Goal: Task Accomplishment & Management: Manage account settings

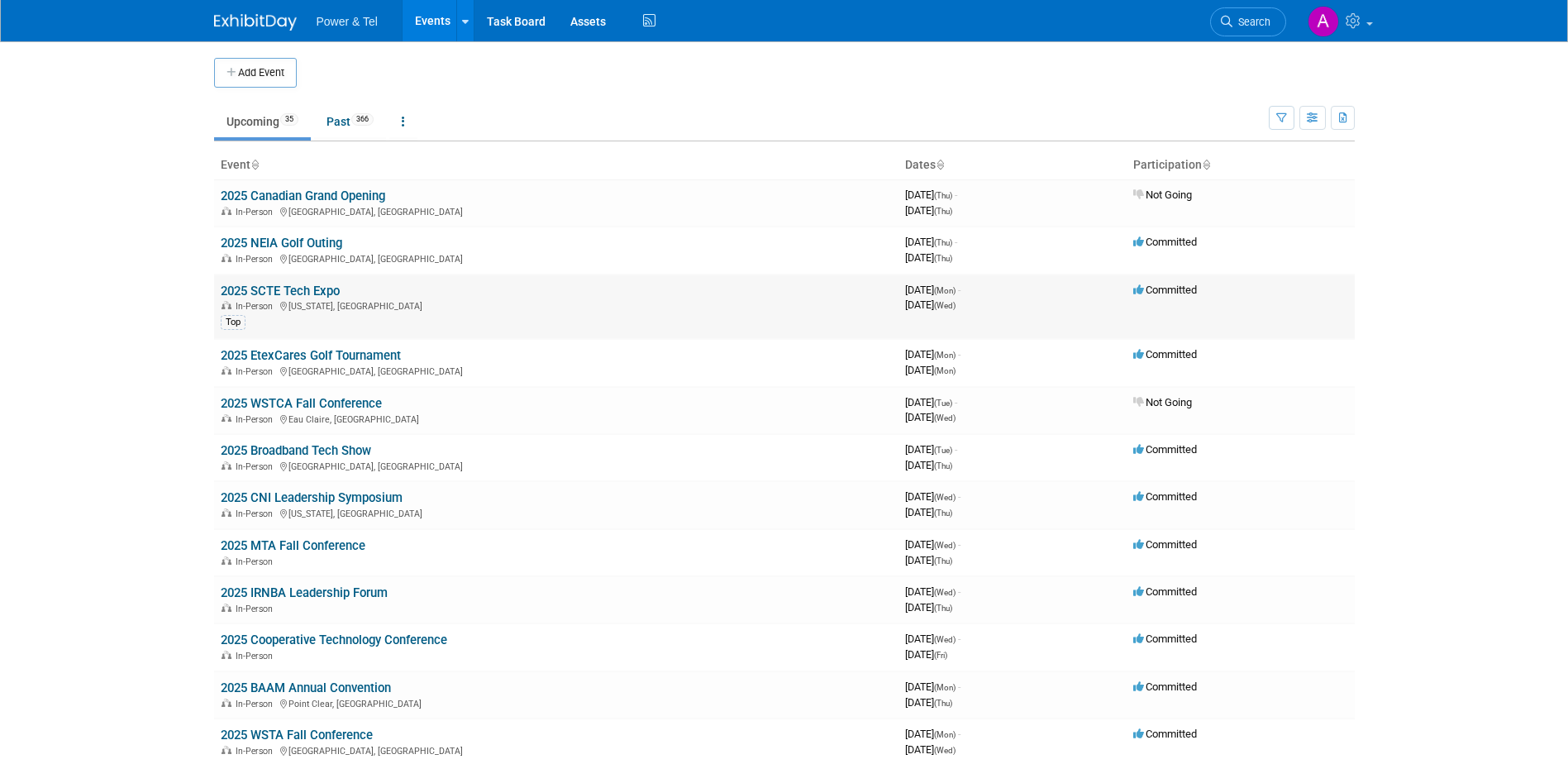
click at [303, 283] on link "2025 SCTE Tech Expo" at bounding box center [280, 291] width 119 height 15
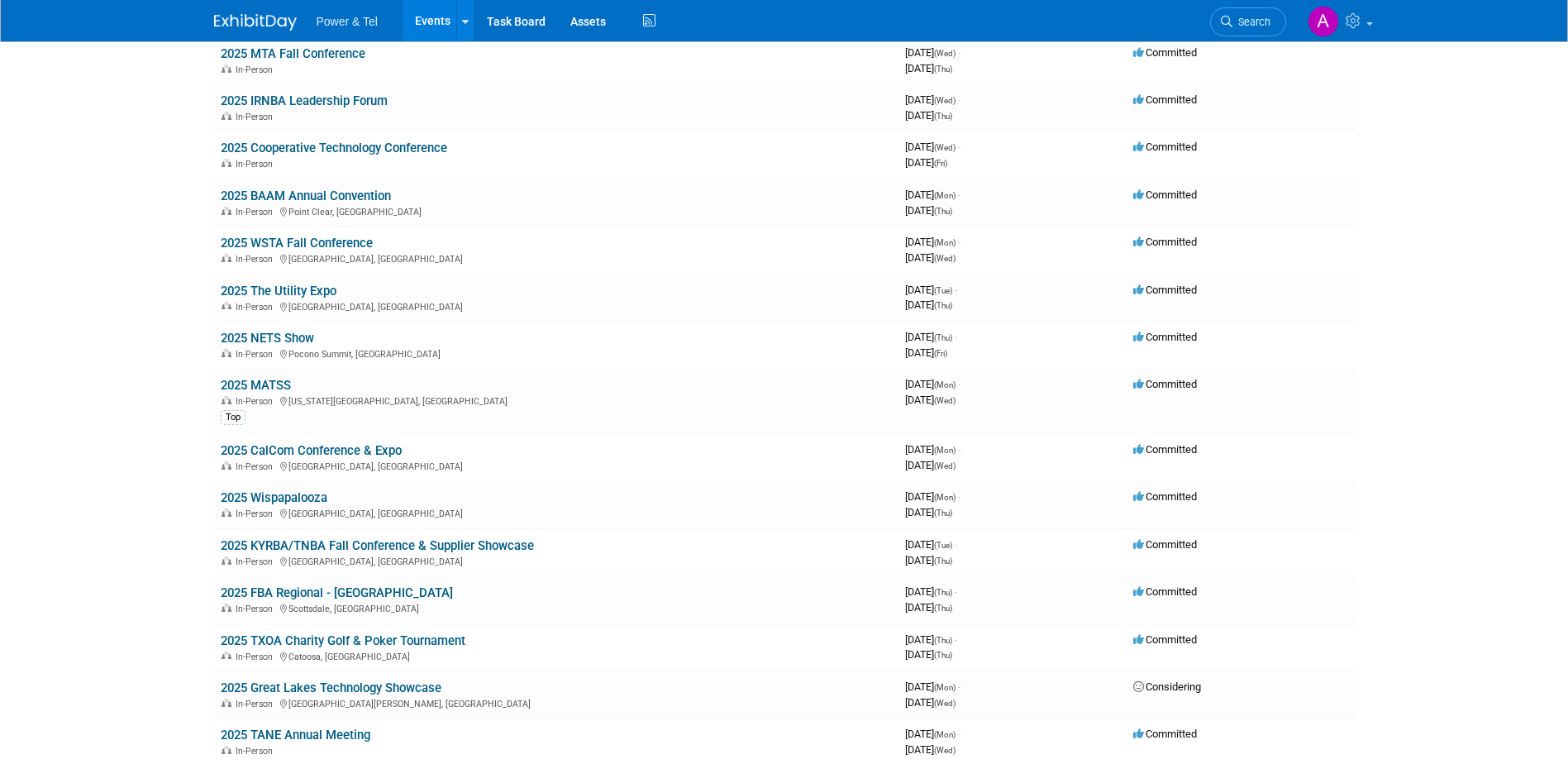
scroll to position [492, 0]
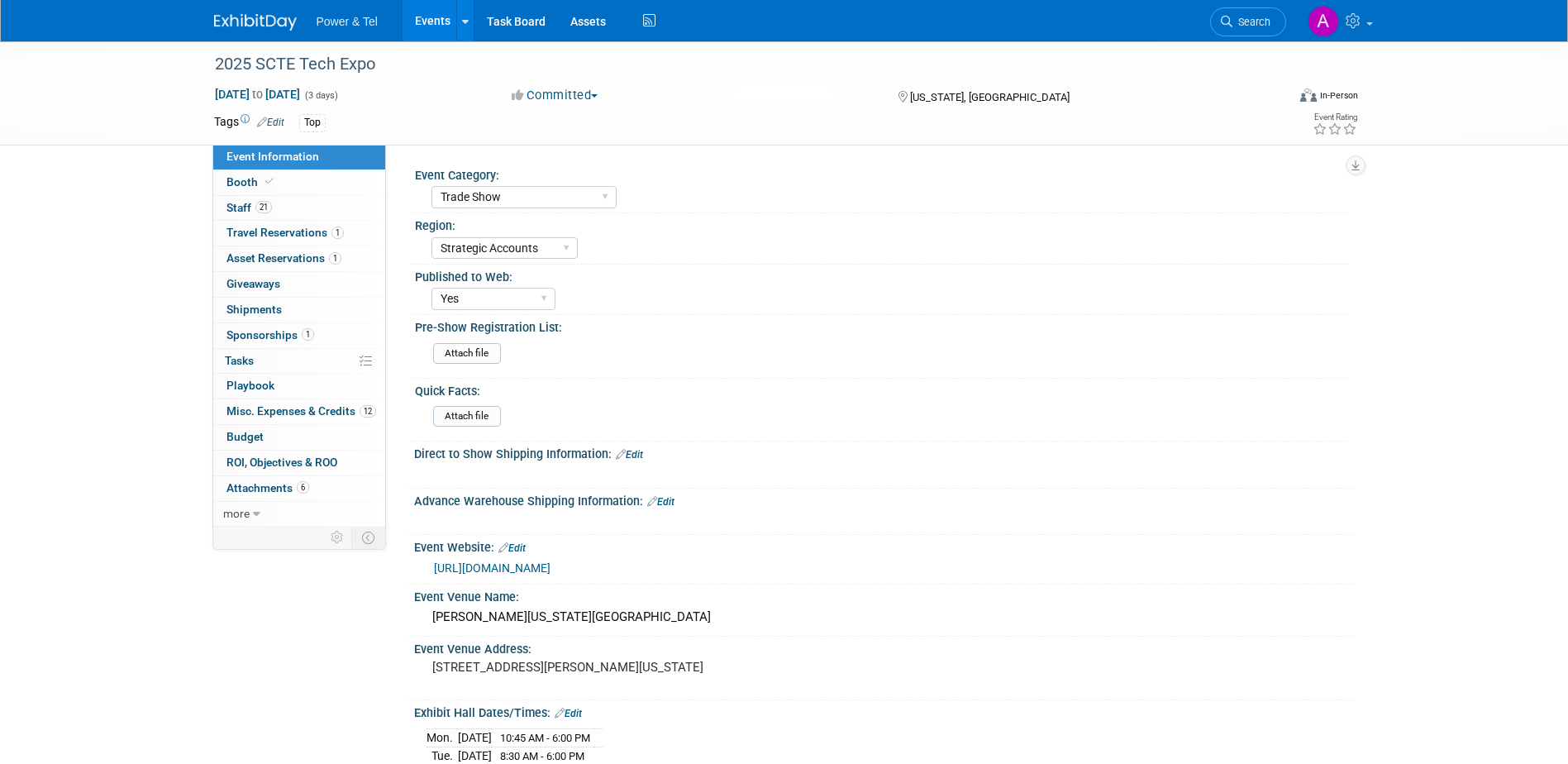
select select "Trade Show"
select select "Strategic Accounts"
select select "Yes"
click at [326, 186] on link "Booth" at bounding box center [299, 183] width 172 height 25
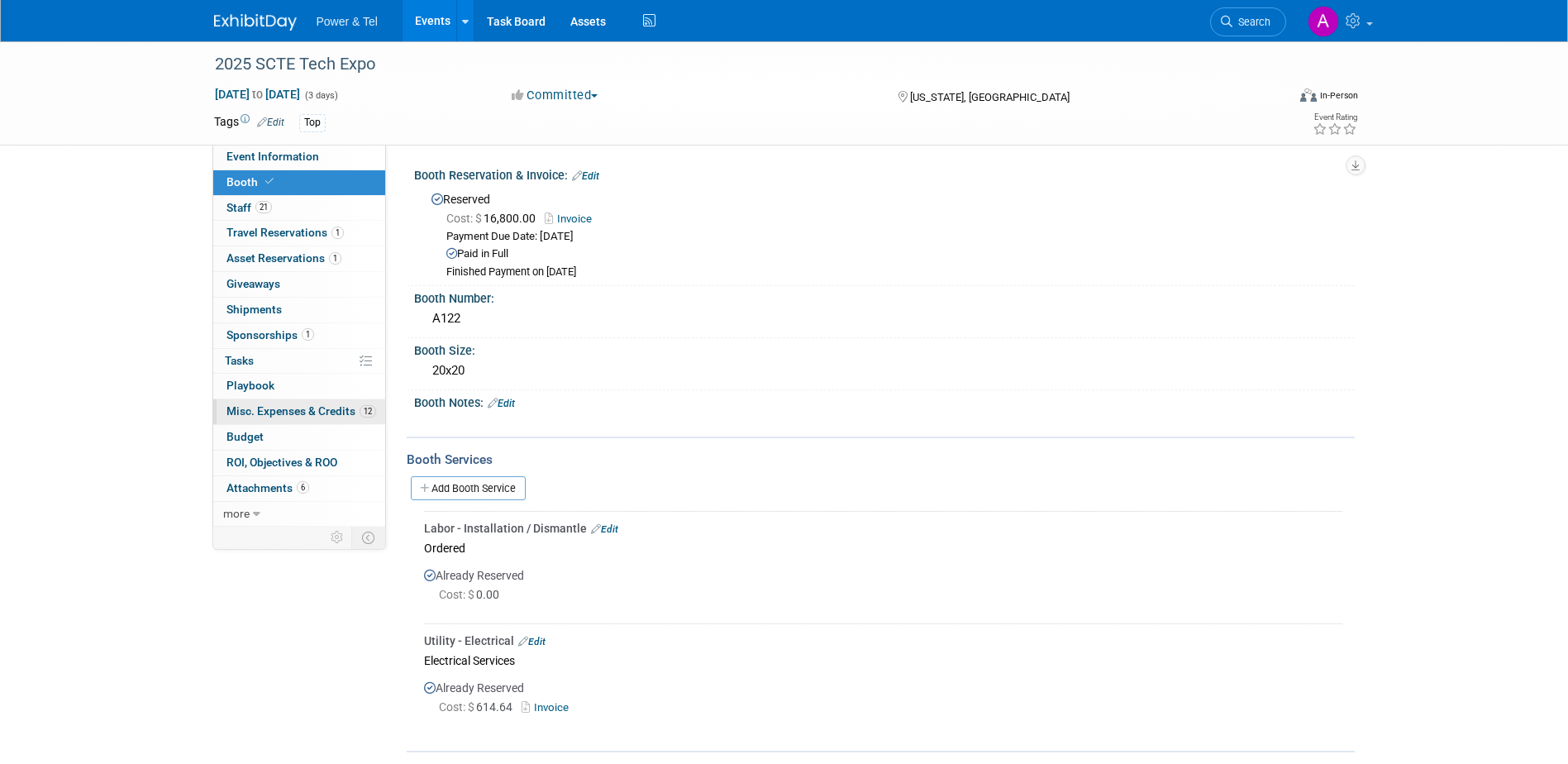
click at [305, 413] on span "Misc. Expenses & Credits 12" at bounding box center [301, 411] width 150 height 13
